Goal: Task Accomplishment & Management: Use online tool/utility

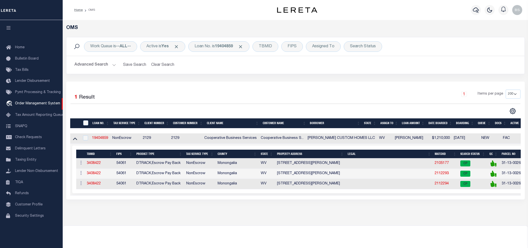
select select "200"
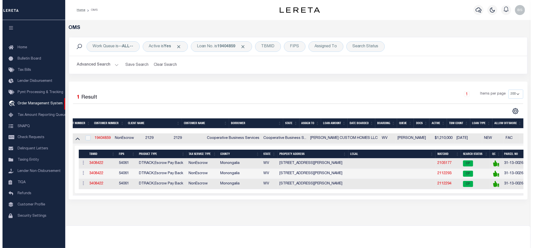
scroll to position [0, 84]
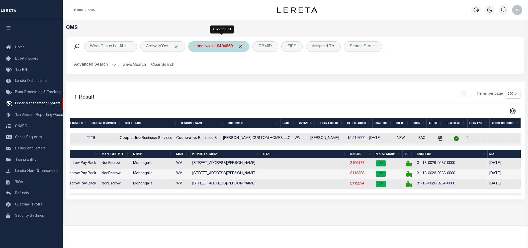
click at [214, 50] on div "Loan No. is 19404859" at bounding box center [218, 46] width 61 height 11
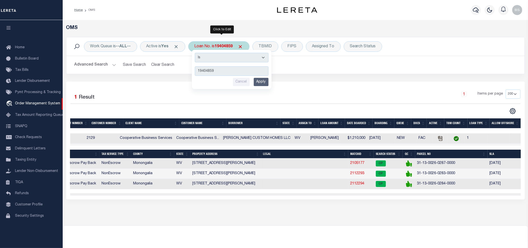
type input "3507191537027"
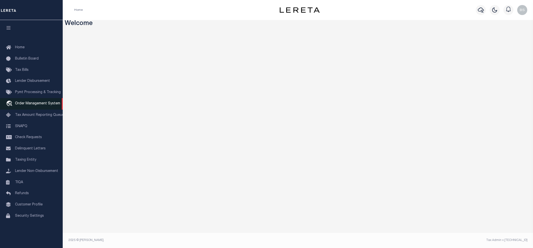
click at [43, 105] on span "Order Management System" at bounding box center [37, 104] width 45 height 4
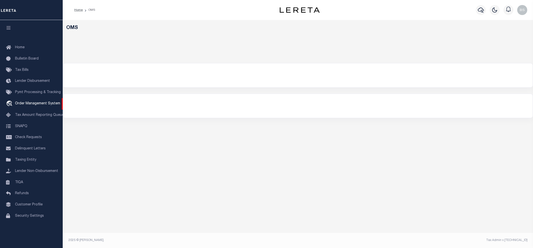
select select "200"
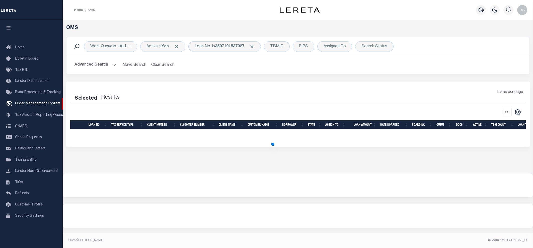
select select "200"
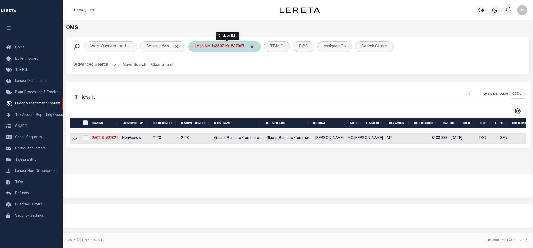
click at [225, 45] on b "3507191537027" at bounding box center [229, 47] width 29 height 4
click at [73, 141] on icon at bounding box center [75, 138] width 4 height 5
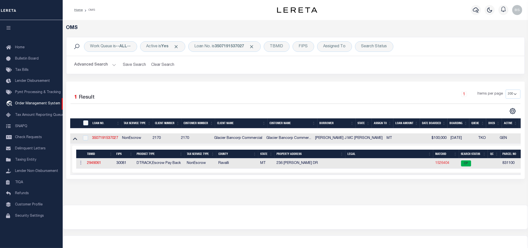
click at [435, 165] on link "1526404" at bounding box center [442, 164] width 14 height 4
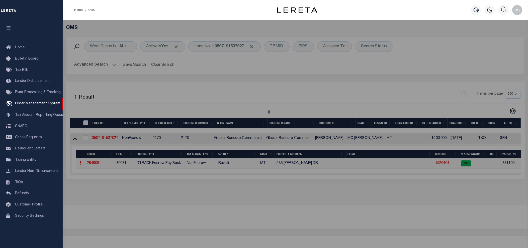
checkbox input "false"
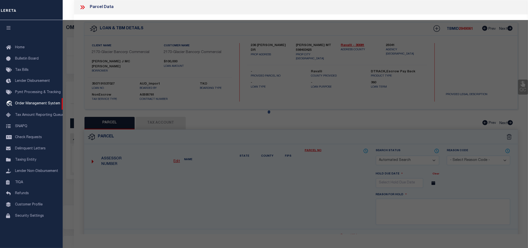
select select "CP"
type input "MCHUGH FRANK J AND"
type input "236 WEBER DR"
checkbox input "false"
type input "HAMILTON, MT 59840"
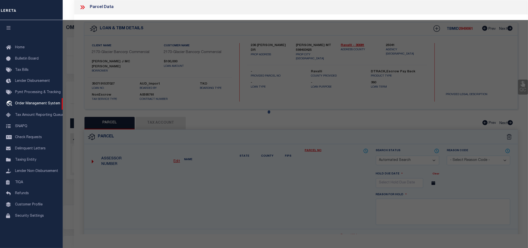
type textarea "WEBER ESTATES, S31, T06 N, R20 W, ACRES 1.46, LOTS 2 & 3"
type textarea "Tax ID Special Project"
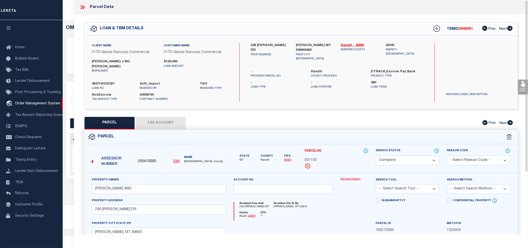
click at [354, 177] on link "Payment History" at bounding box center [354, 179] width 28 height 4
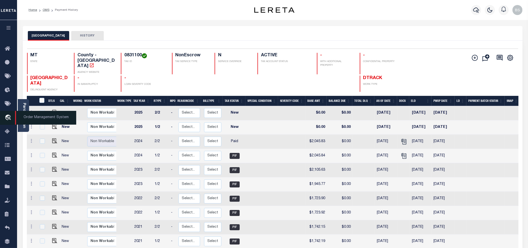
click at [7, 119] on icon "travel_explore" at bounding box center [9, 118] width 8 height 7
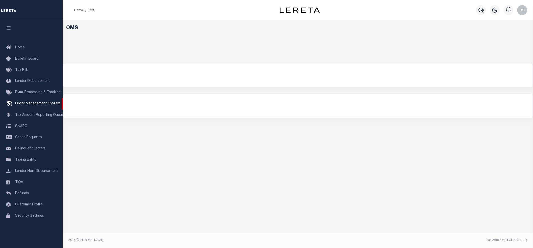
select select "200"
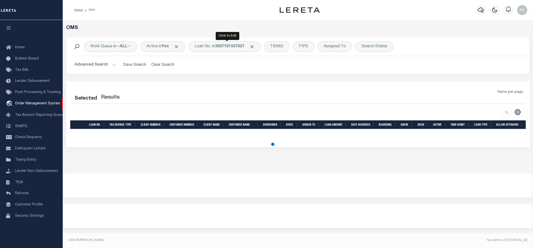
select select "200"
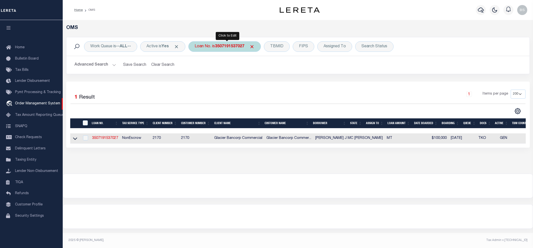
click at [221, 48] on b "3507191537027" at bounding box center [229, 47] width 29 height 4
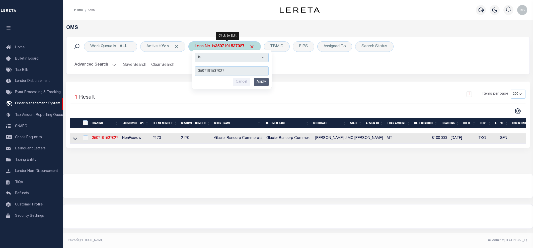
type input "10022412"
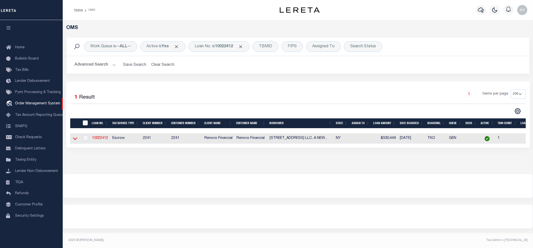
click at [73, 137] on icon at bounding box center [75, 138] width 4 height 5
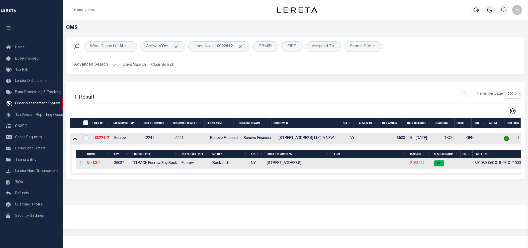
click at [416, 163] on link "2163111" at bounding box center [417, 164] width 14 height 4
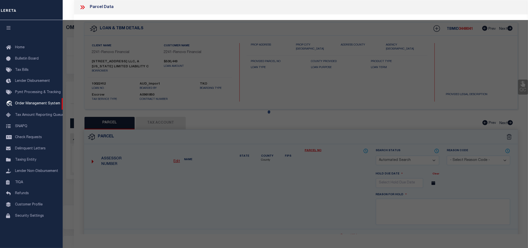
checkbox input "false"
select select "CP"
type input "29 GREAT OAKS DRIVE LLC"
select select "ATL"
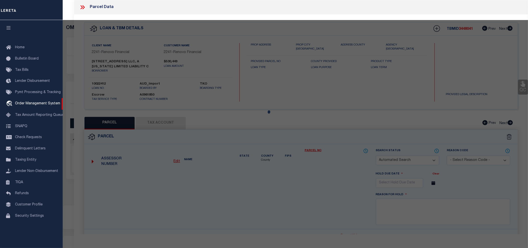
select select "ADD"
type input "29 GREAT OAKS DR"
checkbox input "false"
type input "NEW CITY, NY 10956"
type textarea "18-A-23.13"
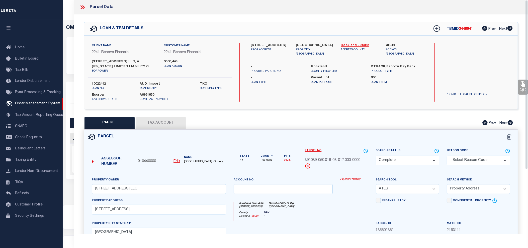
click at [352, 179] on link "Payment History" at bounding box center [354, 179] width 28 height 4
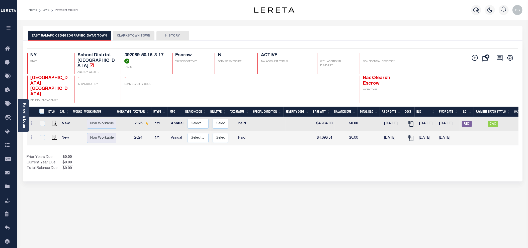
click at [115, 33] on button "CLARKSTOWN TOWN" at bounding box center [133, 36] width 41 height 10
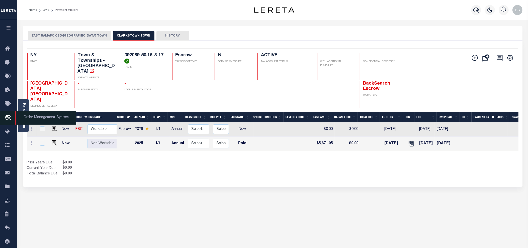
click at [29, 119] on span "Order Management System" at bounding box center [45, 118] width 61 height 14
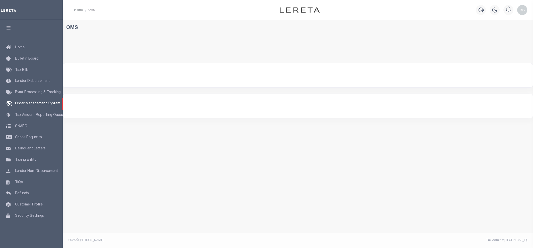
select select "200"
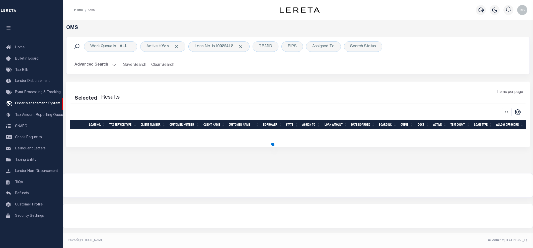
select select "200"
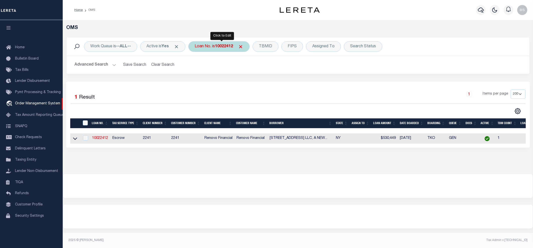
click at [207, 46] on div "Loan No. is 10022412" at bounding box center [218, 46] width 61 height 11
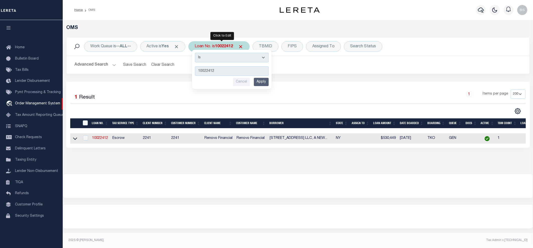
type input "16095"
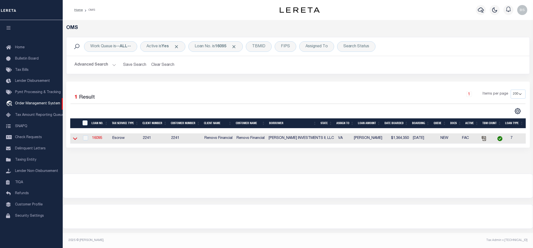
click at [73, 139] on icon at bounding box center [75, 138] width 4 height 5
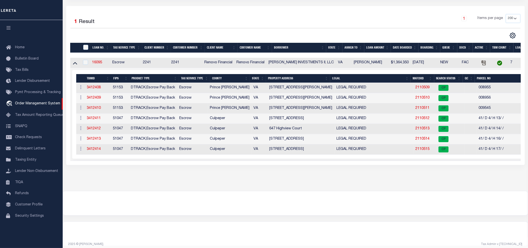
scroll to position [85, 0]
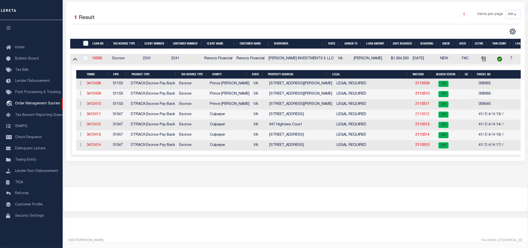
click at [418, 113] on link "2110512" at bounding box center [422, 115] width 14 height 4
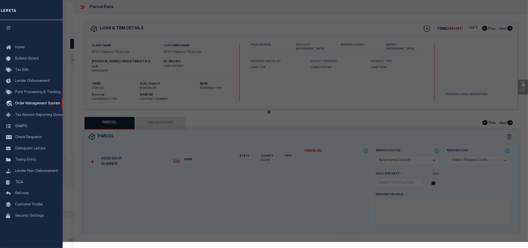
checkbox input "false"
select select "CP"
type input "STEVE INVESTMENTS II LLC"
select select "AGW"
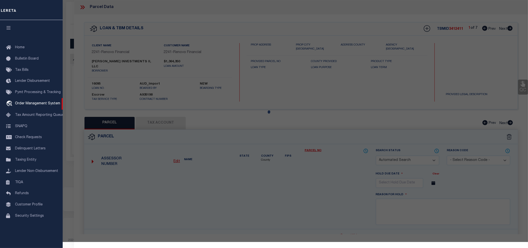
select select
type input "645 HIGHVIEW CT"
checkbox input "false"
type input "Culpeper, VA 22701"
type textarea "LOT 13 BLOCK H SEC 4 BELLE PARC 2894 SQFT PLAT DB 378/232"
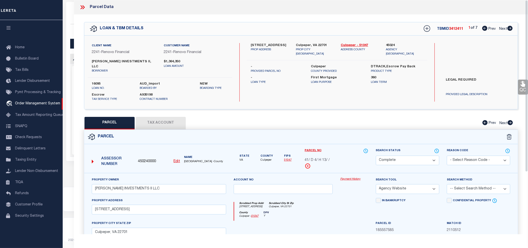
click at [348, 177] on link "Payment History" at bounding box center [354, 179] width 28 height 4
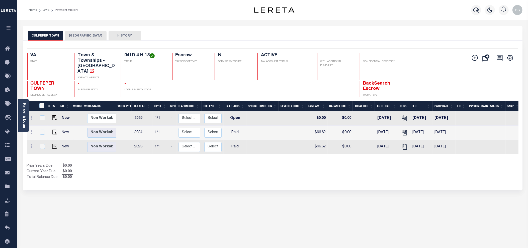
click at [90, 35] on button "[GEOGRAPHIC_DATA]" at bounding box center [85, 36] width 41 height 10
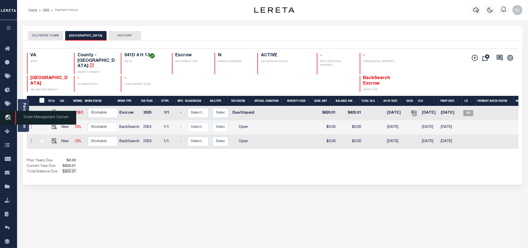
click at [34, 116] on span "Order Management System" at bounding box center [45, 118] width 61 height 14
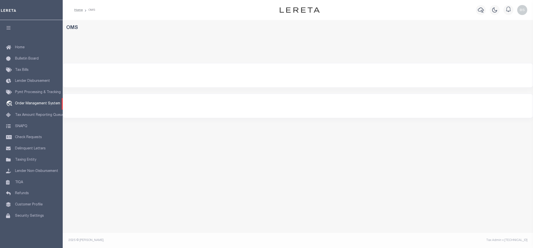
select select "200"
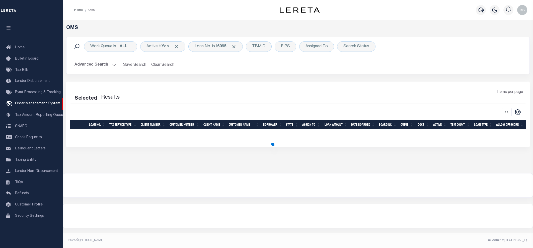
select select "200"
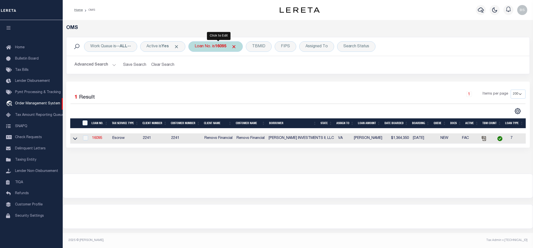
click at [210, 48] on div "Loan No. is 16095" at bounding box center [215, 46] width 54 height 11
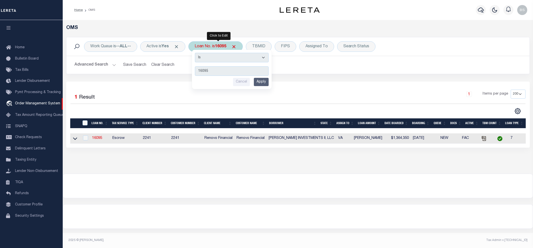
type input "175001570"
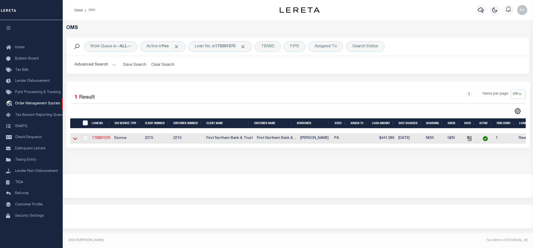
click at [75, 139] on icon at bounding box center [75, 138] width 4 height 5
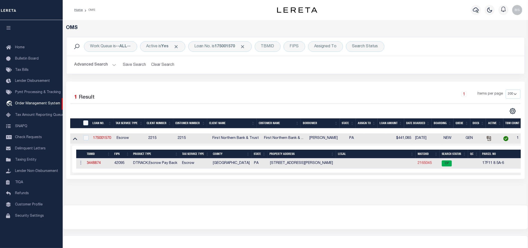
click at [424, 165] on link "2165045" at bounding box center [425, 164] width 14 height 4
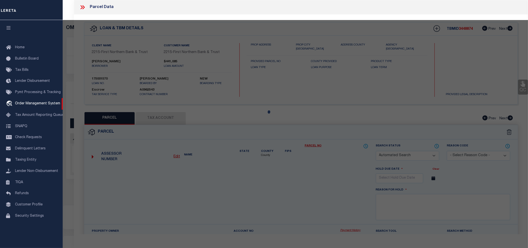
checkbox input "false"
select select "CP"
type input "[PERSON_NAME]"
select select "ATL"
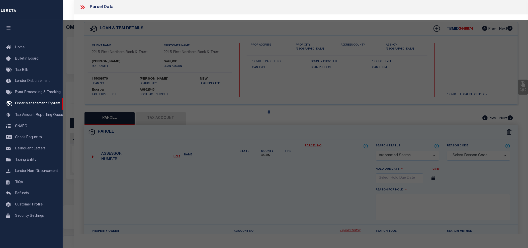
select select "ADD"
type input "10296 GRAVEL HILL RD"
checkbox input "false"
type input "BANGOR, PA 18013"
type textarea "DIST:17 CITY/MUNI/TWP:LOWER MOUNT BETHEL TOWNSHIP"
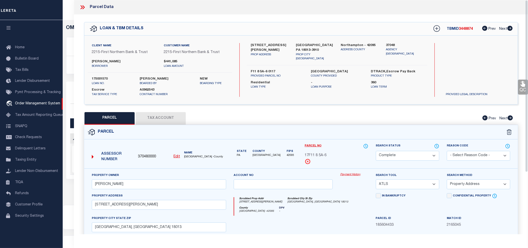
click at [352, 176] on link "Payment History" at bounding box center [354, 175] width 28 height 4
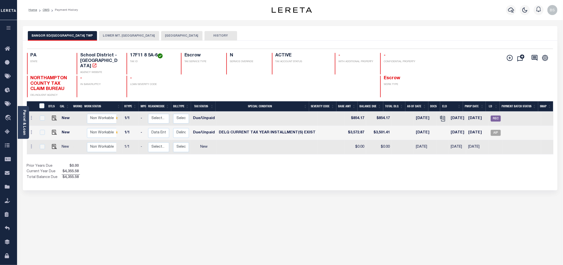
scroll to position [0, 30]
drag, startPoint x: 366, startPoint y: 153, endPoint x: 350, endPoint y: 154, distance: 15.9
click at [350, 154] on div "DTLS CAL WorkQ Work Status Work Type Tax Year RType MPO ReasonCode BillType Tax…" at bounding box center [290, 140] width 527 height 79
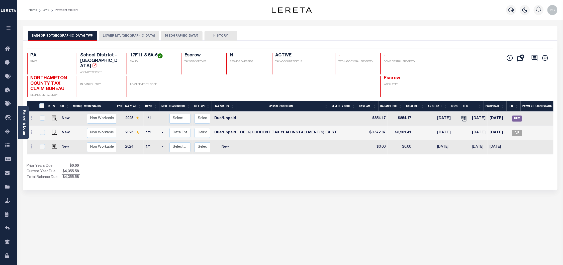
scroll to position [0, 0]
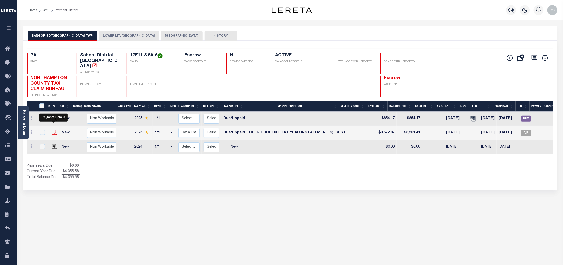
click at [54, 130] on img "" at bounding box center [54, 132] width 5 height 5
checkbox input "true"
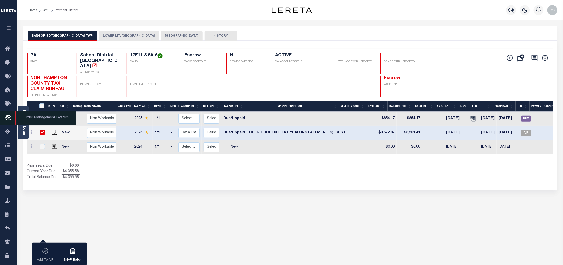
click at [9, 120] on icon "travel_explore" at bounding box center [9, 118] width 8 height 7
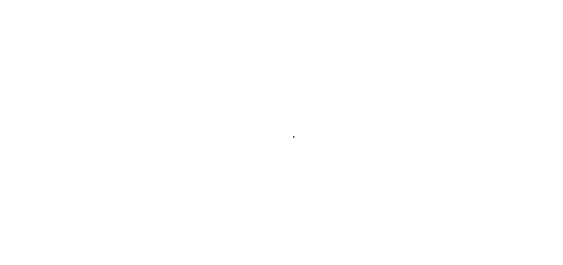
select select "DUE"
select select "17"
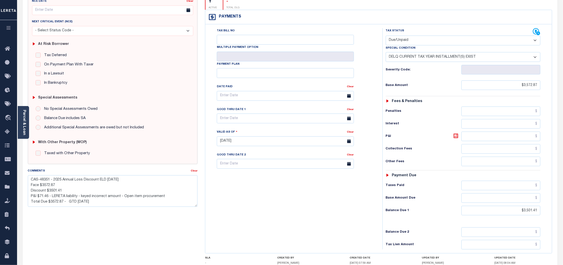
scroll to position [67, 0]
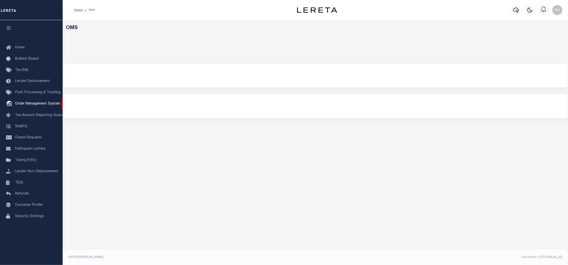
select select "200"
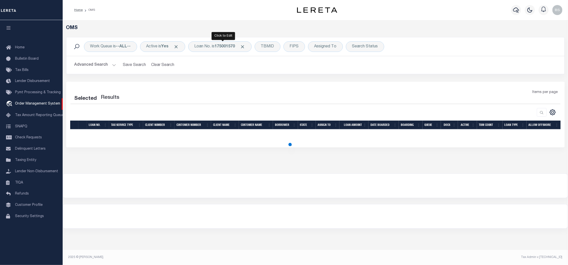
select select "200"
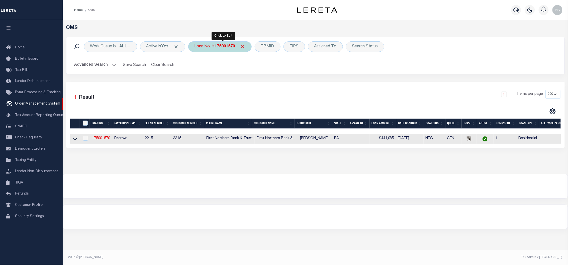
click at [223, 48] on b "175001570" at bounding box center [225, 47] width 20 height 4
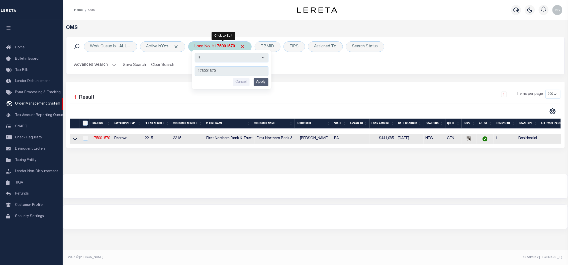
type input "10021125"
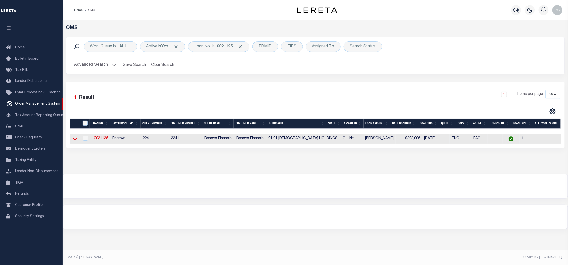
click at [75, 140] on icon at bounding box center [75, 138] width 4 height 5
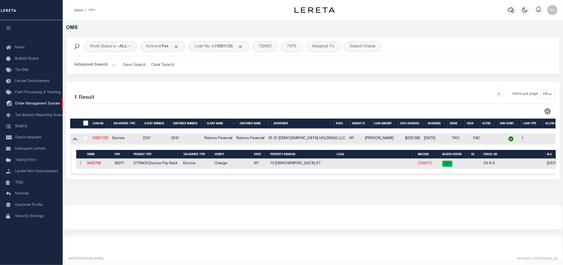
click at [422, 164] on link "2098570" at bounding box center [425, 164] width 14 height 4
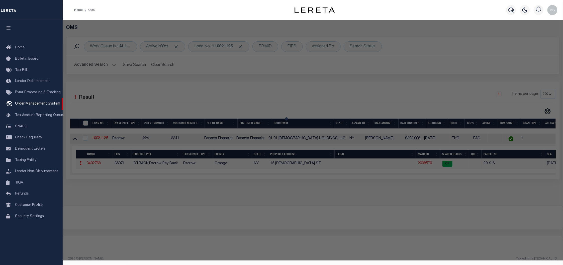
checkbox input "false"
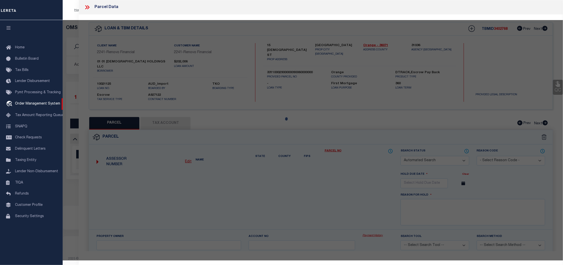
select select "CP"
type input "01 Lutheran Holdings LLC"
select select "AGW"
select select "ADD"
type input "15 Lutheran St"
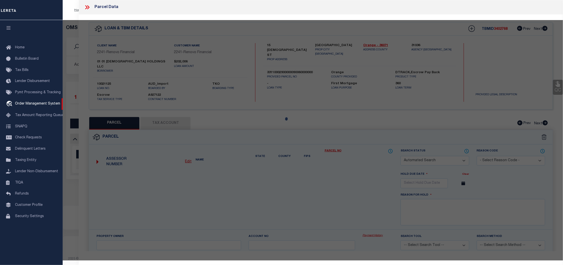
type input "NEWBURGH, NY 12550"
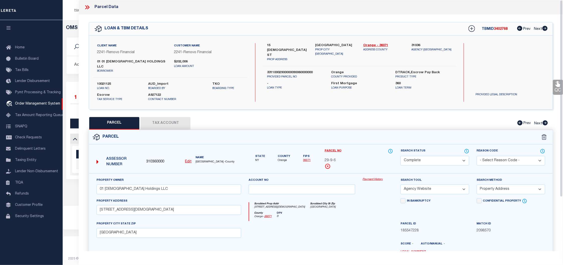
click at [371, 177] on link "Payment History" at bounding box center [378, 179] width 31 height 4
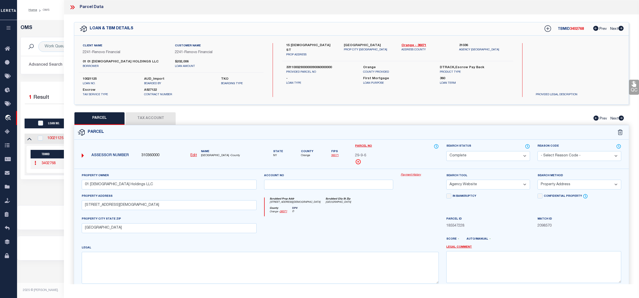
click at [72, 7] on icon at bounding box center [71, 7] width 2 height 4
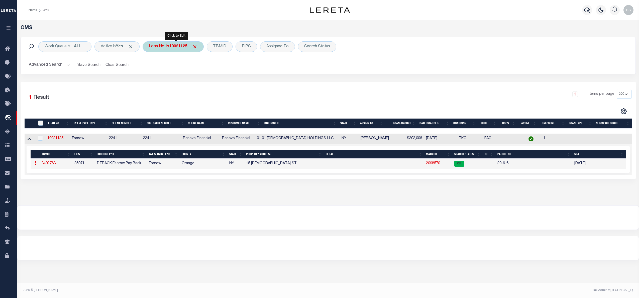
click at [166, 45] on div "Loan No. is 10021125" at bounding box center [173, 46] width 61 height 11
type input "10567"
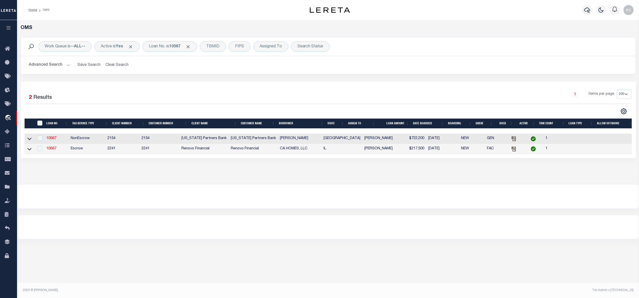
drag, startPoint x: 26, startPoint y: 151, endPoint x: 124, endPoint y: 189, distance: 105.1
click at [27, 150] on link at bounding box center [30, 149] width 6 height 4
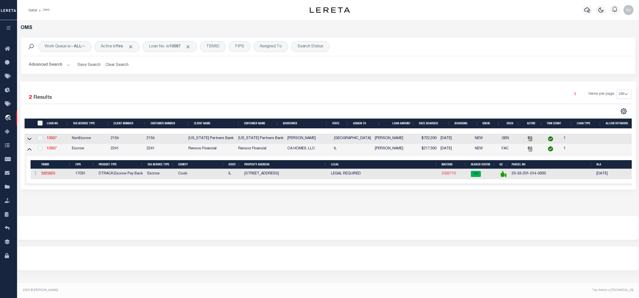
click at [449, 175] on link "2002715" at bounding box center [449, 174] width 14 height 4
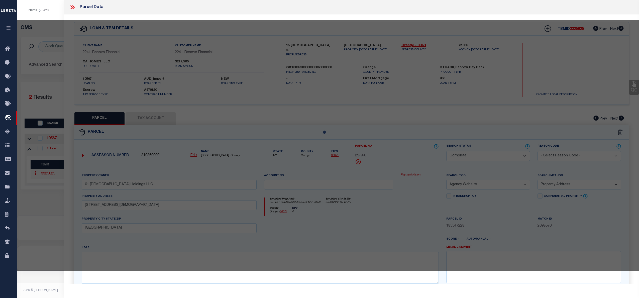
select select "AS"
select select
checkbox input "false"
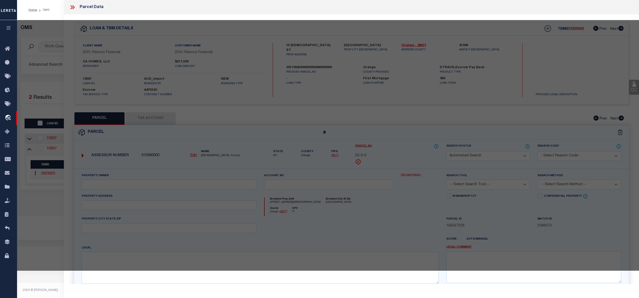
select select "CP"
type input "CA HOMES, LLC"
select select "AGW"
select select
type input "[STREET_ADDRESS]"
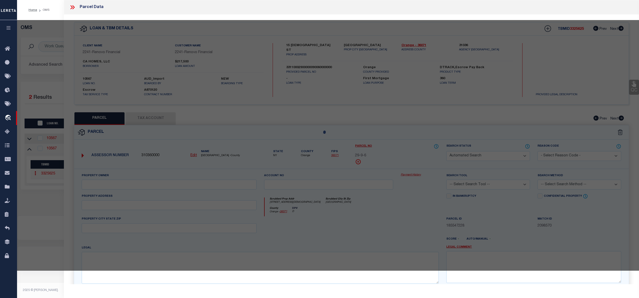
checkbox input "false"
type input "[GEOGRAPHIC_DATA], IL 60620"
type textarea "BARTLETTSSAN25WNE BLOCK 3 LOT 16"
type textarea "Completed based on given legal document."
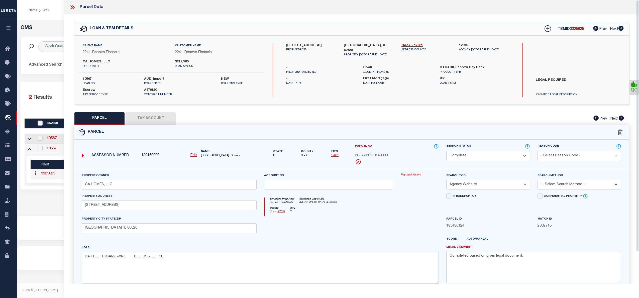
click at [406, 174] on link "Payment History" at bounding box center [420, 175] width 38 height 4
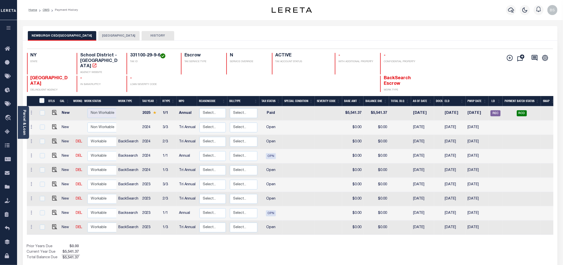
click at [112, 36] on button "[GEOGRAPHIC_DATA]" at bounding box center [118, 36] width 41 height 10
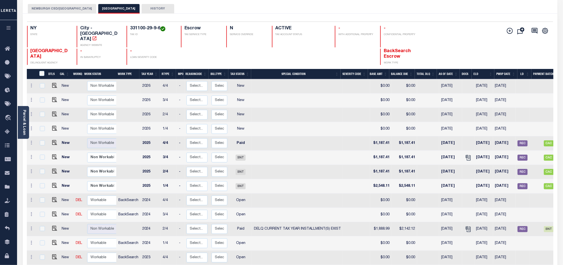
scroll to position [33, 0]
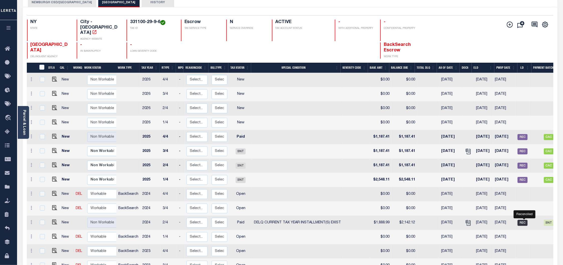
click at [524, 220] on span "REC" at bounding box center [523, 223] width 10 height 6
checkbox input "true"
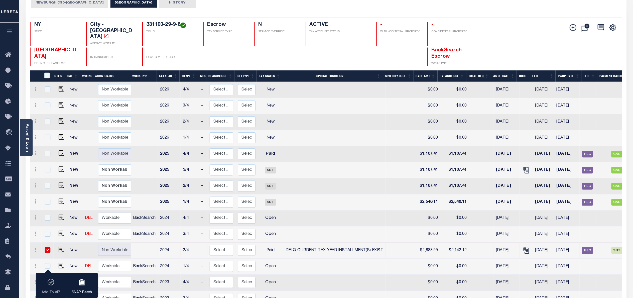
scroll to position [0, 0]
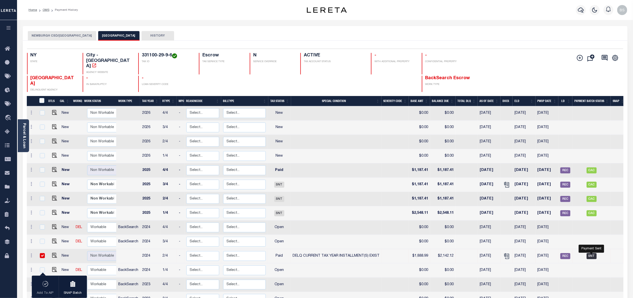
click at [563, 253] on span "SNT" at bounding box center [592, 256] width 10 height 6
checkbox input "false"
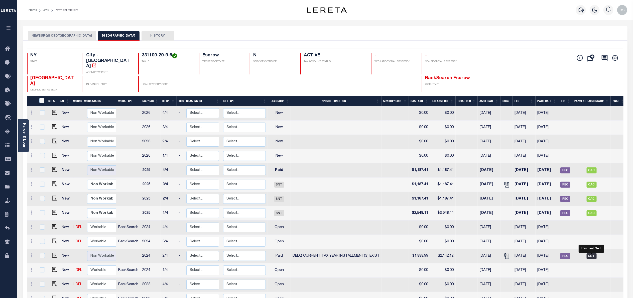
click at [563, 253] on span "SNT" at bounding box center [592, 256] width 10 height 6
checkbox input "true"
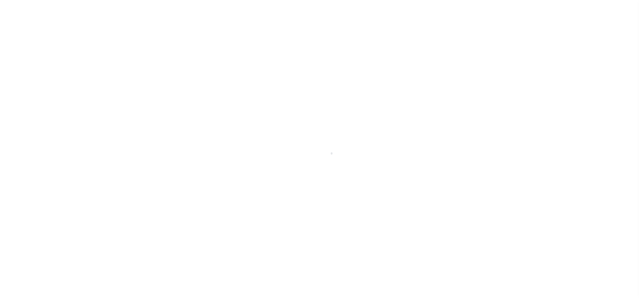
select select "SNT"
select select "CHK"
select select "[PERSON_NAME]"
select select "FDX"
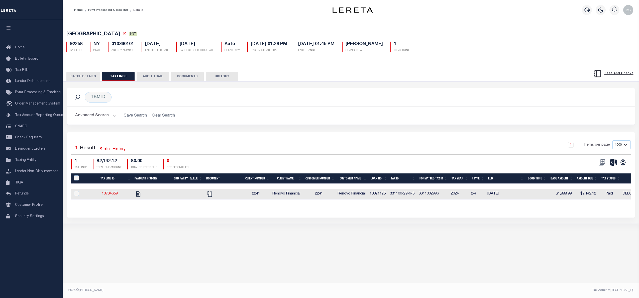
click at [75, 76] on button "BATCH DETAILS" at bounding box center [83, 77] width 34 height 10
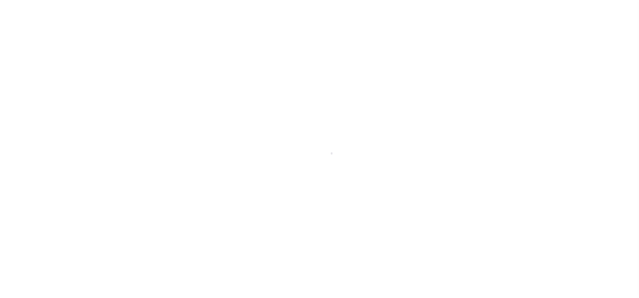
select select "SNT"
select select "CHK"
select select "[PERSON_NAME]"
select select "FDX"
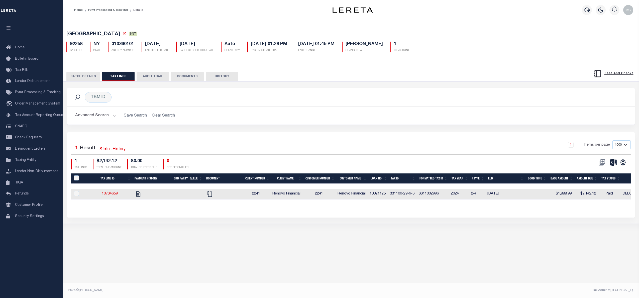
click at [87, 77] on button "BATCH DETAILS" at bounding box center [83, 77] width 34 height 10
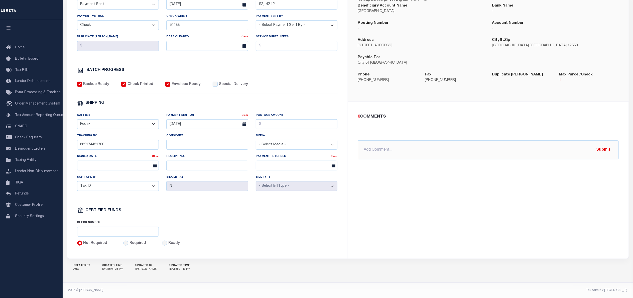
scroll to position [129, 0]
